Goal: Task Accomplishment & Management: Use online tool/utility

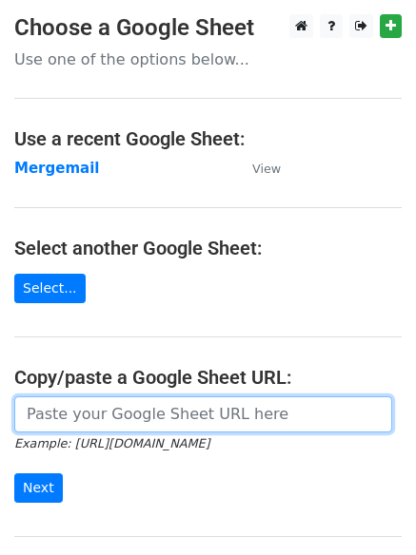
click at [83, 413] on input "url" at bounding box center [202, 414] width 377 height 36
paste input "[URL][DOMAIN_NAME]"
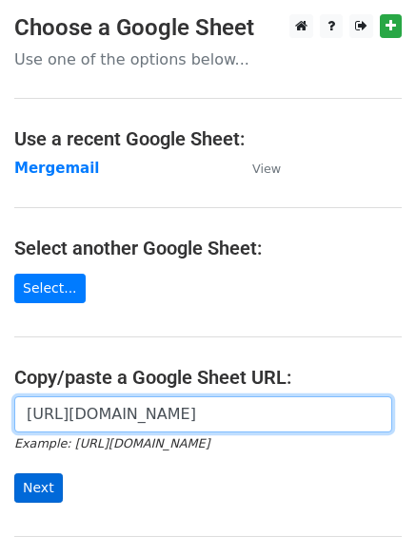
type input "[URL][DOMAIN_NAME]"
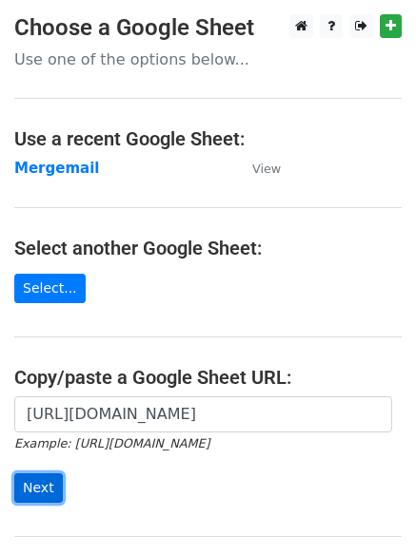
click at [35, 497] on input "Next" at bounding box center [38, 488] width 48 height 29
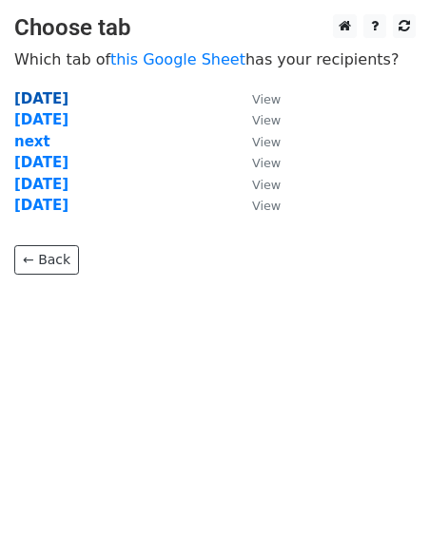
click at [48, 99] on strong "17/9/25" at bounding box center [41, 98] width 54 height 17
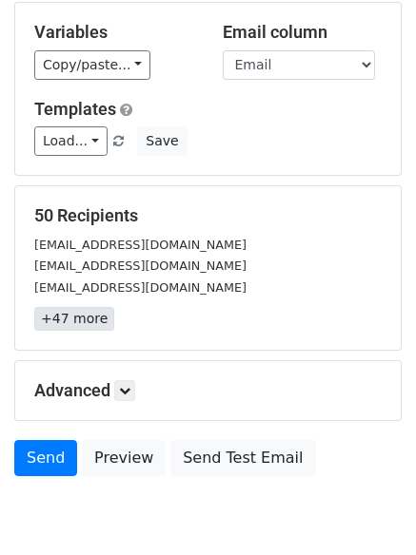
scroll to position [184, 0]
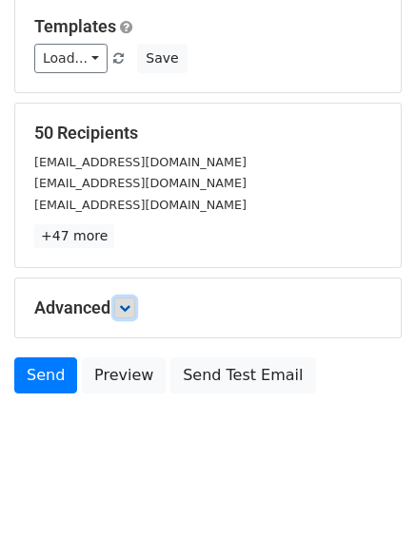
click at [126, 312] on icon at bounding box center [124, 307] width 11 height 11
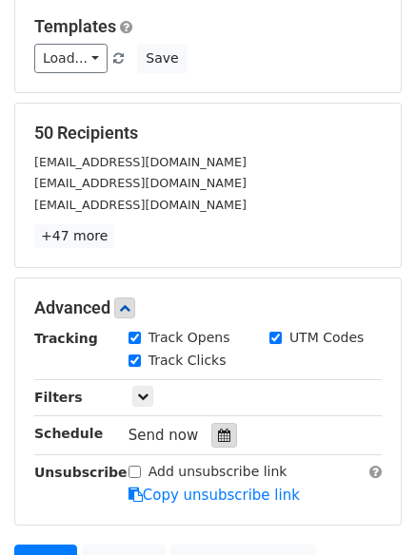
click at [219, 439] on icon at bounding box center [224, 435] width 12 height 13
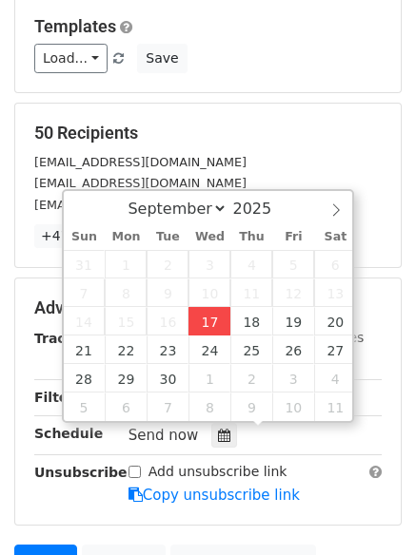
type input "[DATE] 15:14"
type input "03"
type input "14"
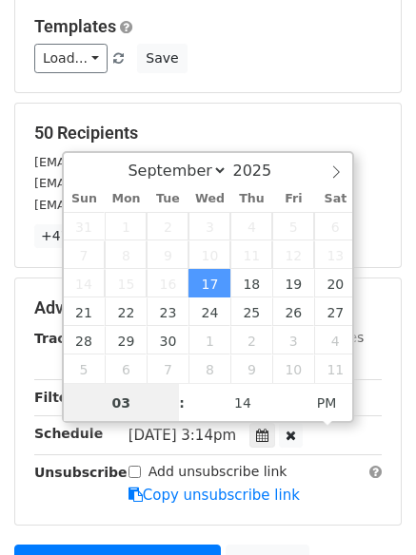
scroll to position [1, 0]
click at [119, 401] on input "03" at bounding box center [122, 402] width 116 height 38
drag, startPoint x: 122, startPoint y: 401, endPoint x: 134, endPoint y: 401, distance: 12.4
click at [134, 401] on input "03" at bounding box center [122, 402] width 116 height 38
click at [122, 401] on input "03" at bounding box center [122, 402] width 116 height 38
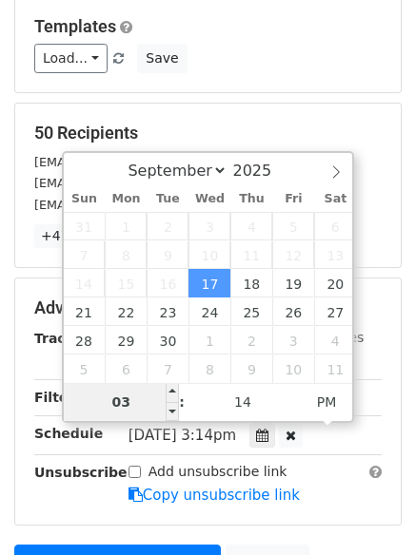
drag, startPoint x: 122, startPoint y: 400, endPoint x: 131, endPoint y: 399, distance: 9.6
click at [131, 399] on input "03" at bounding box center [122, 402] width 116 height 38
click at [336, 409] on span "PM" at bounding box center [326, 402] width 52 height 38
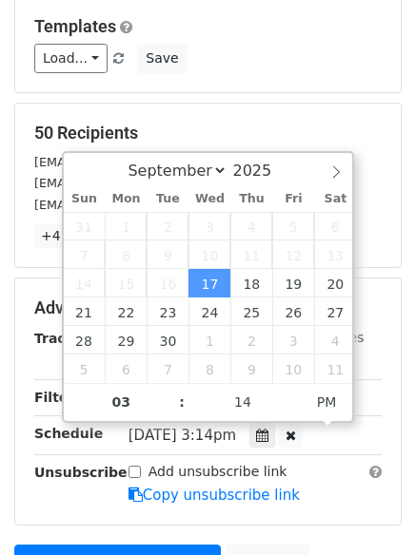
click at [361, 435] on div "Wed, Sep 17, 3:14pm 2025-09-17 15:14" at bounding box center [254, 436] width 281 height 26
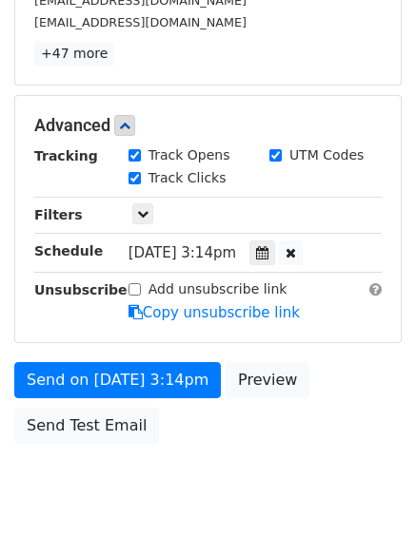
scroll to position [374, 0]
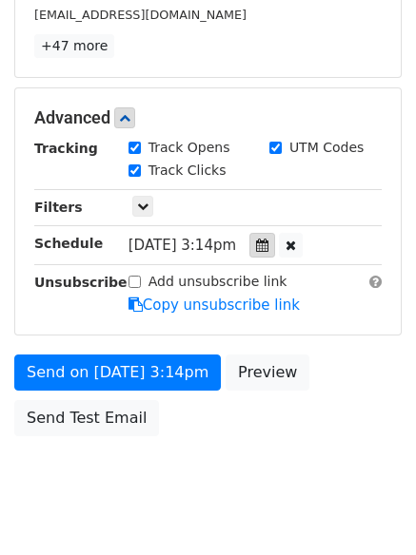
click at [268, 240] on icon at bounding box center [262, 245] width 12 height 13
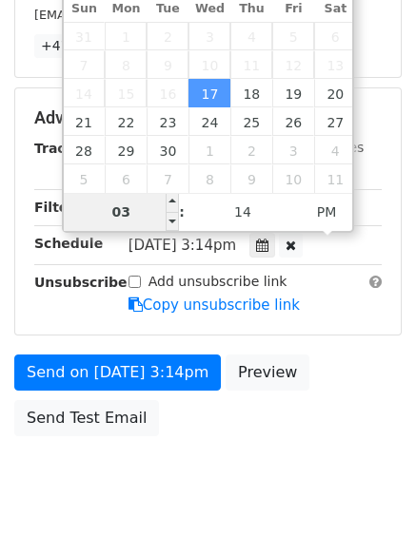
click at [126, 205] on input "03" at bounding box center [122, 212] width 116 height 38
click at [126, 206] on input "03" at bounding box center [122, 212] width 116 height 38
type input "04"
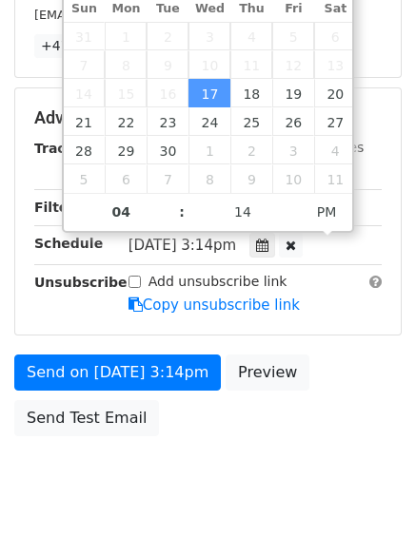
type input "2025-09-17 16:14"
click at [339, 249] on div "Wed, Sep 17, 3:14pm 2025-09-17 16:14" at bounding box center [239, 246] width 223 height 26
click at [320, 285] on div "Add unsubscribe link Copy unsubscribe link" at bounding box center [254, 294] width 281 height 44
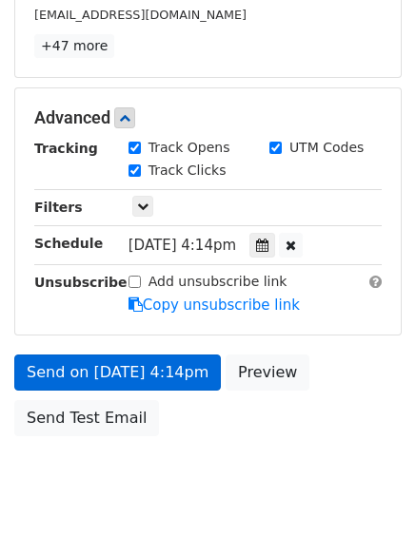
scroll to position [0, 0]
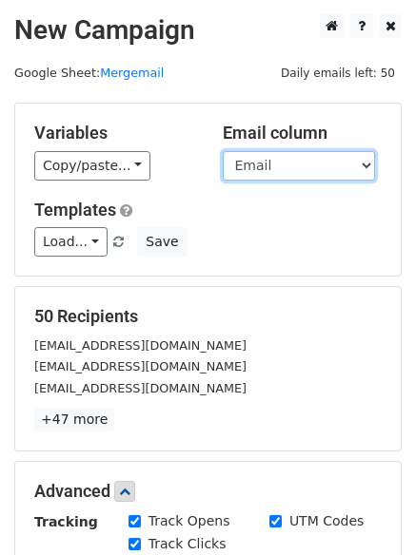
click at [356, 160] on select "Email" at bounding box center [298, 165] width 152 height 29
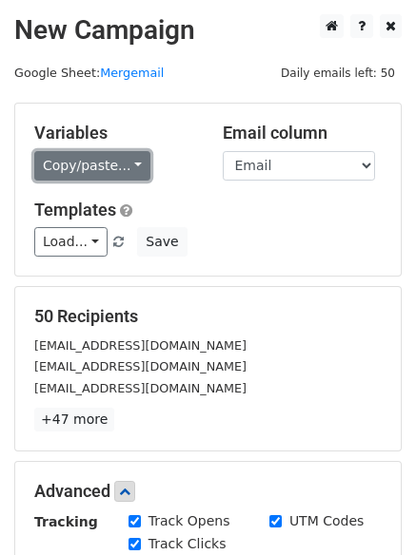
click at [133, 169] on link "Copy/paste..." at bounding box center [92, 165] width 116 height 29
click at [133, 168] on link "Copy/paste..." at bounding box center [92, 165] width 116 height 29
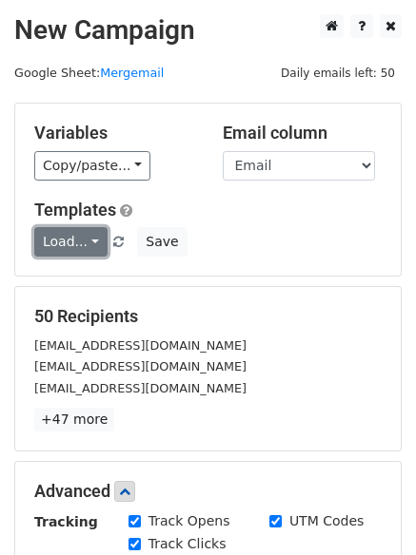
click at [93, 243] on link "Load..." at bounding box center [70, 241] width 73 height 29
click at [63, 233] on link "Load..." at bounding box center [70, 241] width 73 height 29
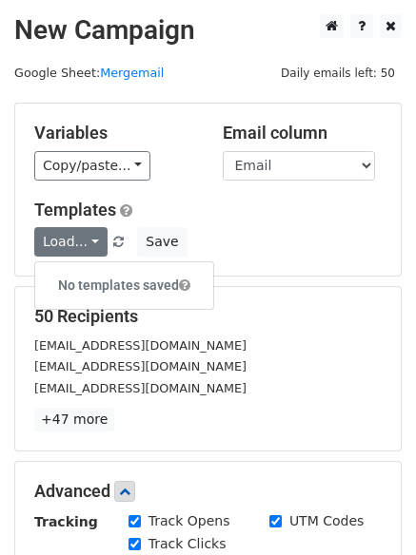
click at [171, 222] on div "Templates Load... No templates saved Save" at bounding box center [208, 229] width 376 height 58
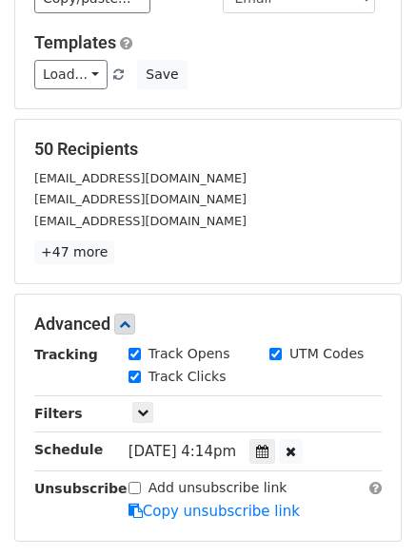
scroll to position [416, 0]
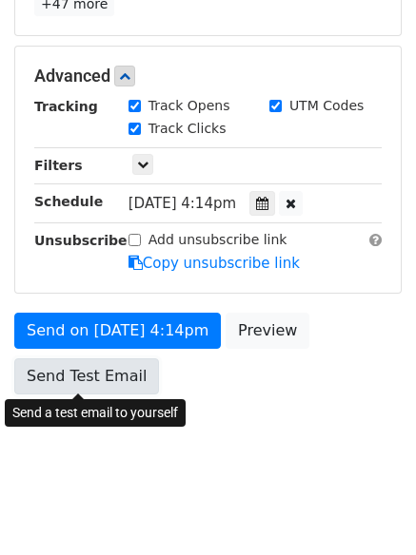
click at [105, 371] on link "Send Test Email" at bounding box center [86, 376] width 145 height 36
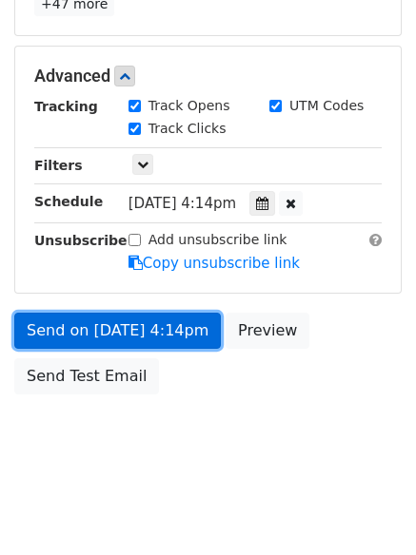
click at [122, 328] on link "Send on Sep 17 at 4:14pm" at bounding box center [117, 331] width 206 height 36
click at [146, 323] on link "Send on Sep 17 at 4:14pm" at bounding box center [117, 331] width 206 height 36
click at [106, 331] on link "Send on Sep 17 at 4:14pm" at bounding box center [117, 331] width 206 height 36
